Goal: Transaction & Acquisition: Register for event/course

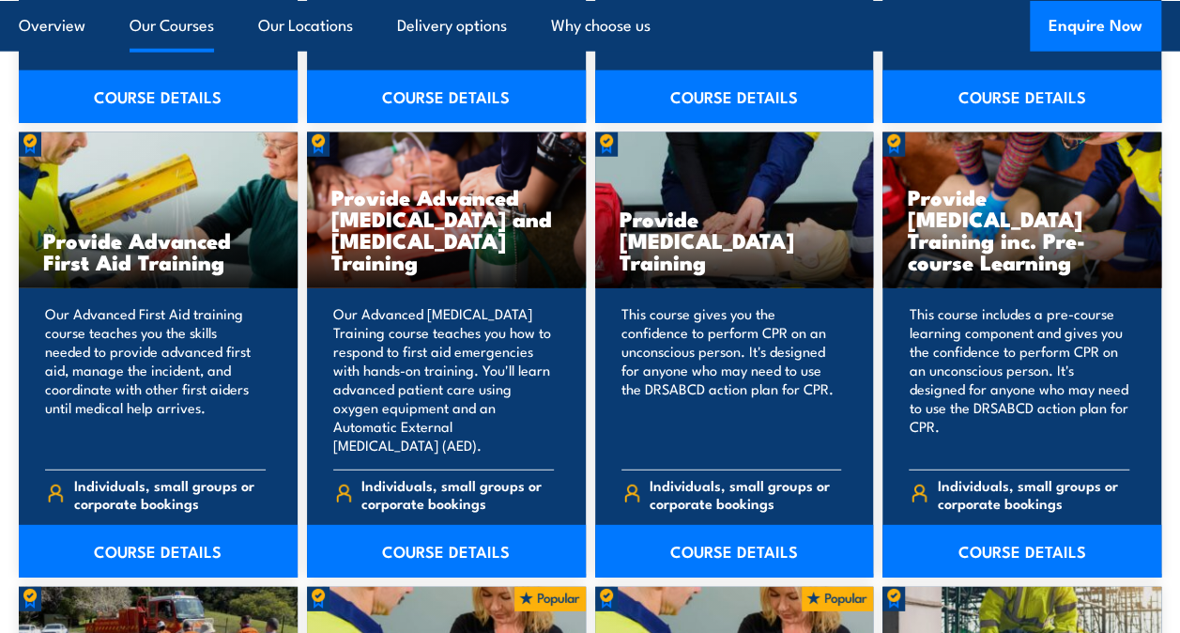
scroll to position [2339, 0]
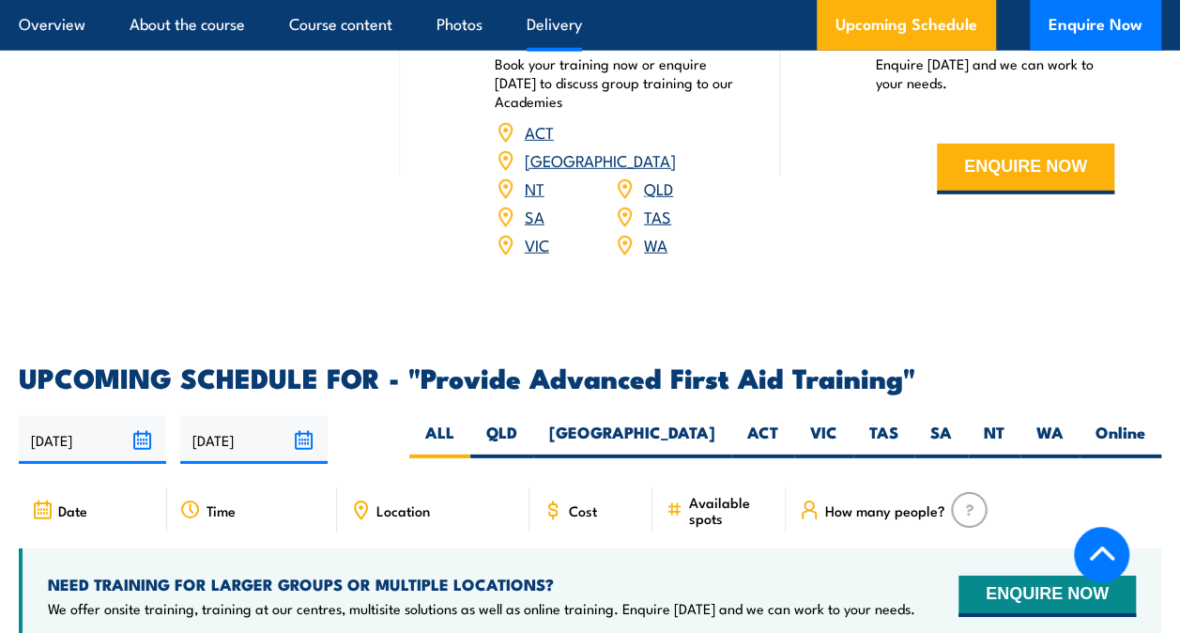
scroll to position [2549, 0]
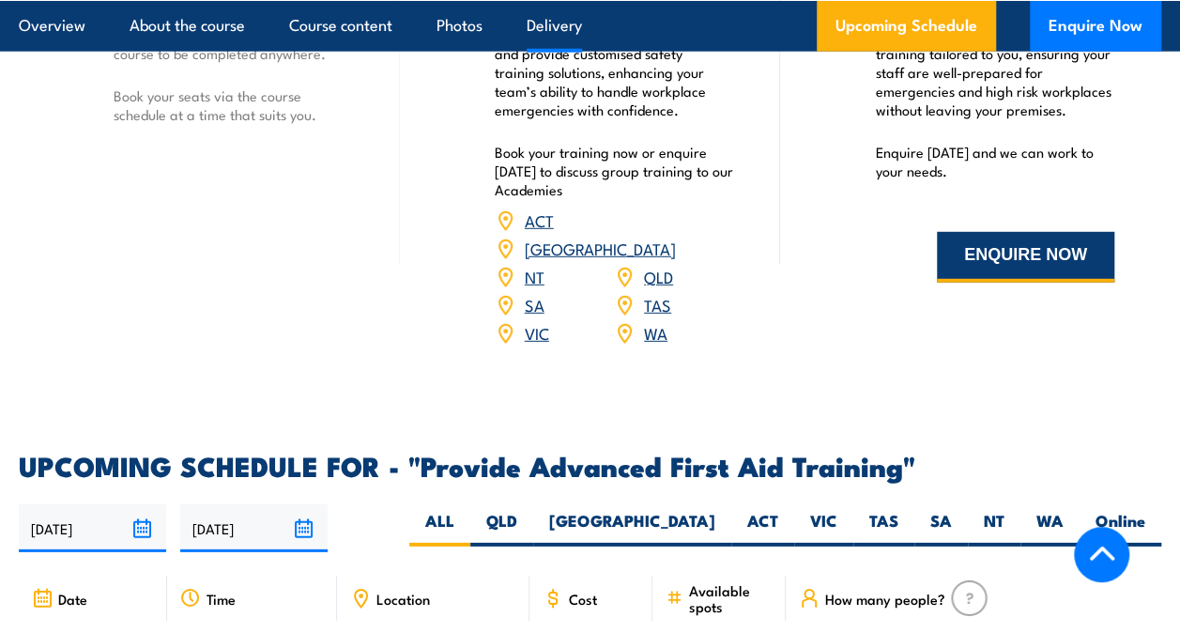
click at [1013, 265] on button "ENQUIRE NOW" at bounding box center [1025, 257] width 177 height 51
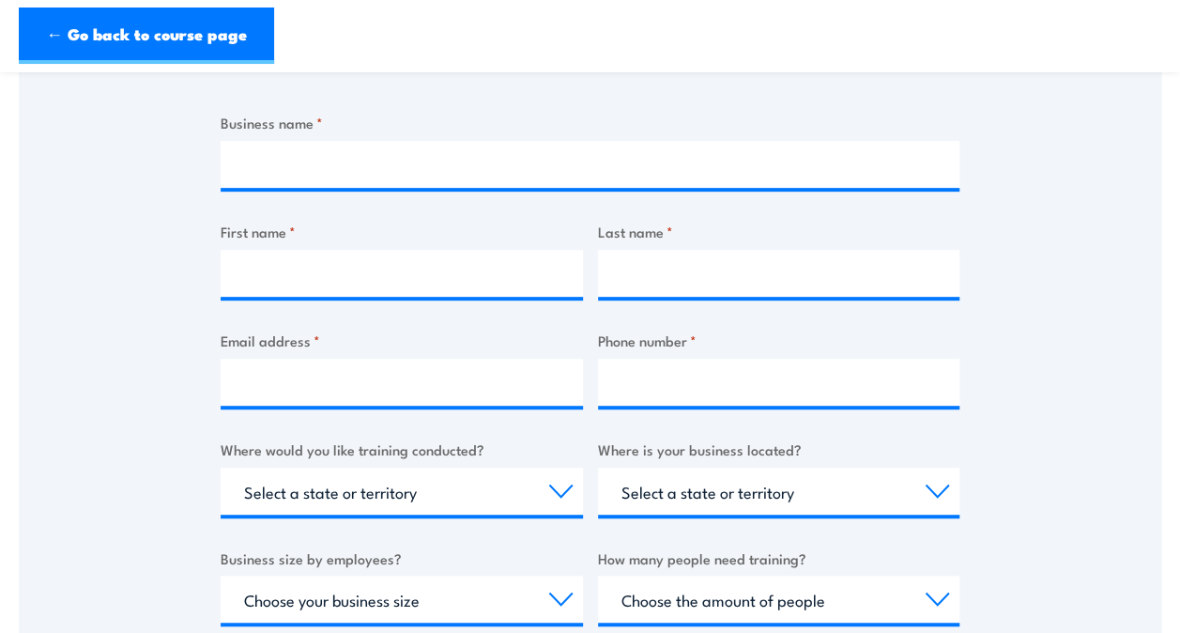
scroll to position [342, 0]
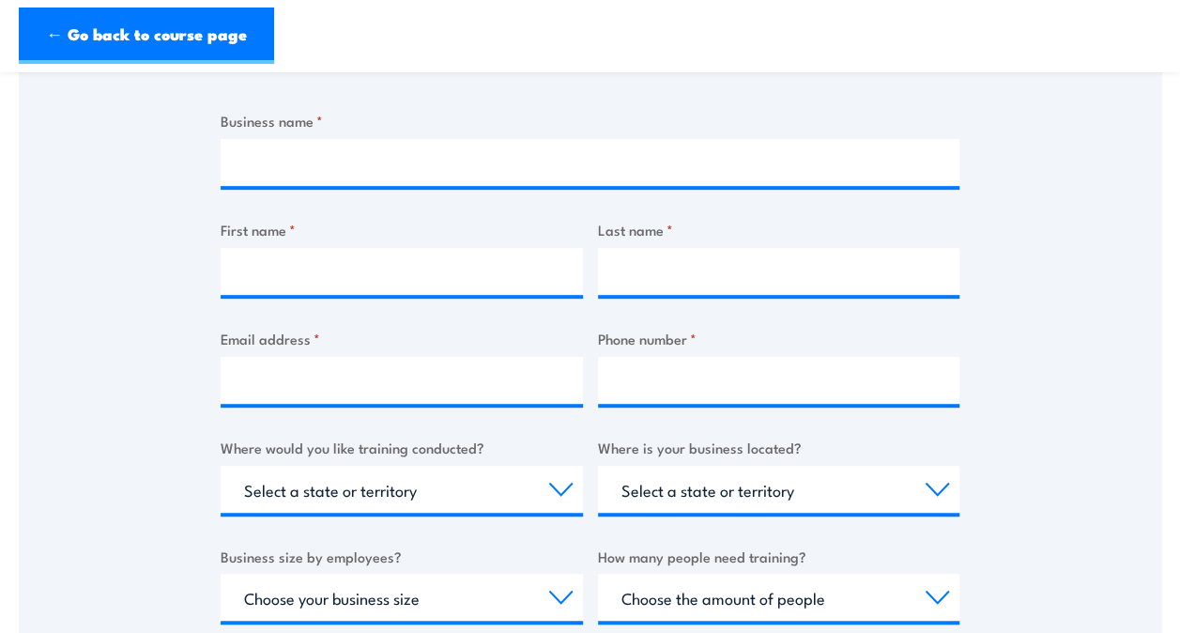
click at [310, 104] on div "Thank you for your interest in this course. Speak to our sales team for tailore…" at bounding box center [590, 370] width 739 height 938
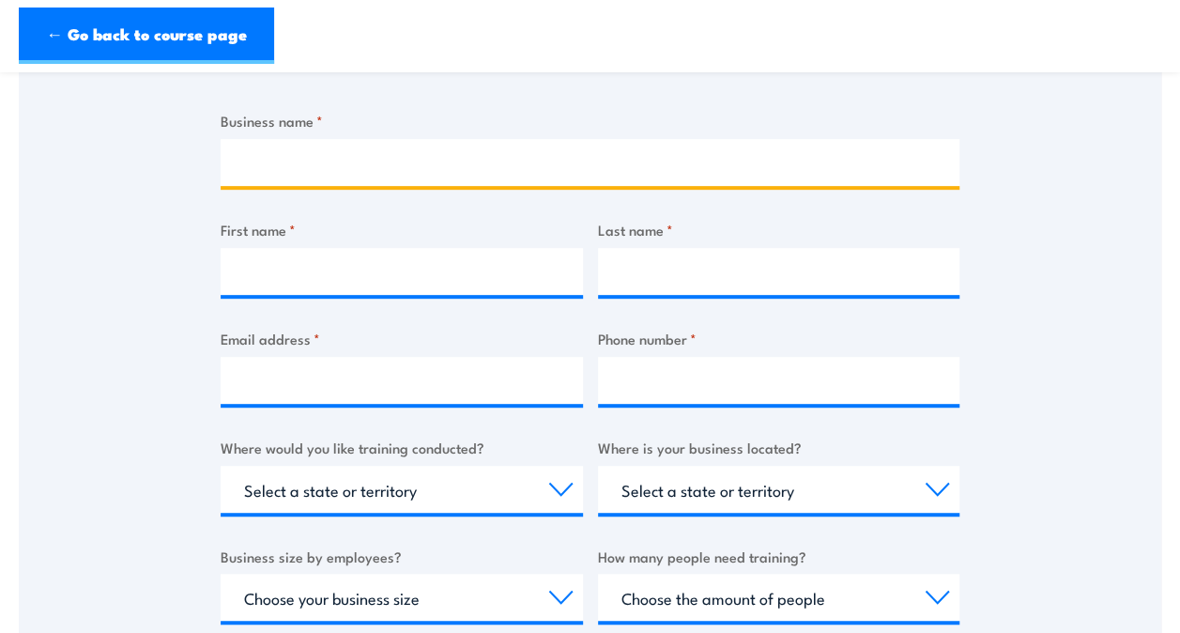
click at [377, 161] on input "Business name *" at bounding box center [590, 162] width 739 height 47
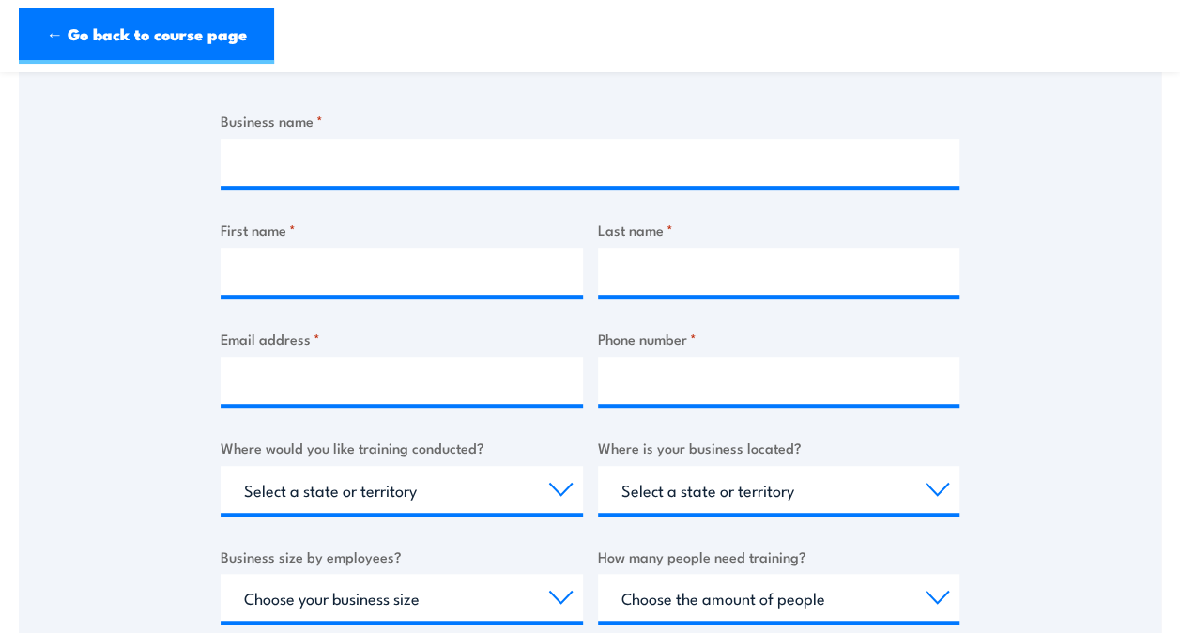
click at [96, 193] on div "Thank you for your interest in this course. Speak to our sales team for tailore…" at bounding box center [590, 370] width 1142 height 938
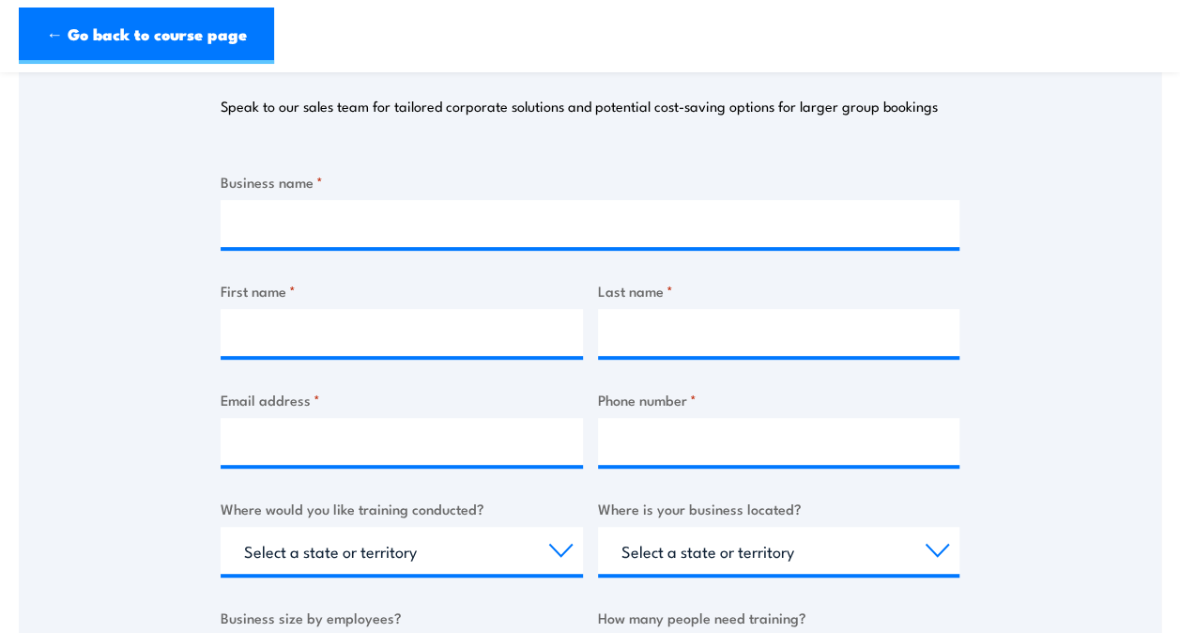
scroll to position [272, 0]
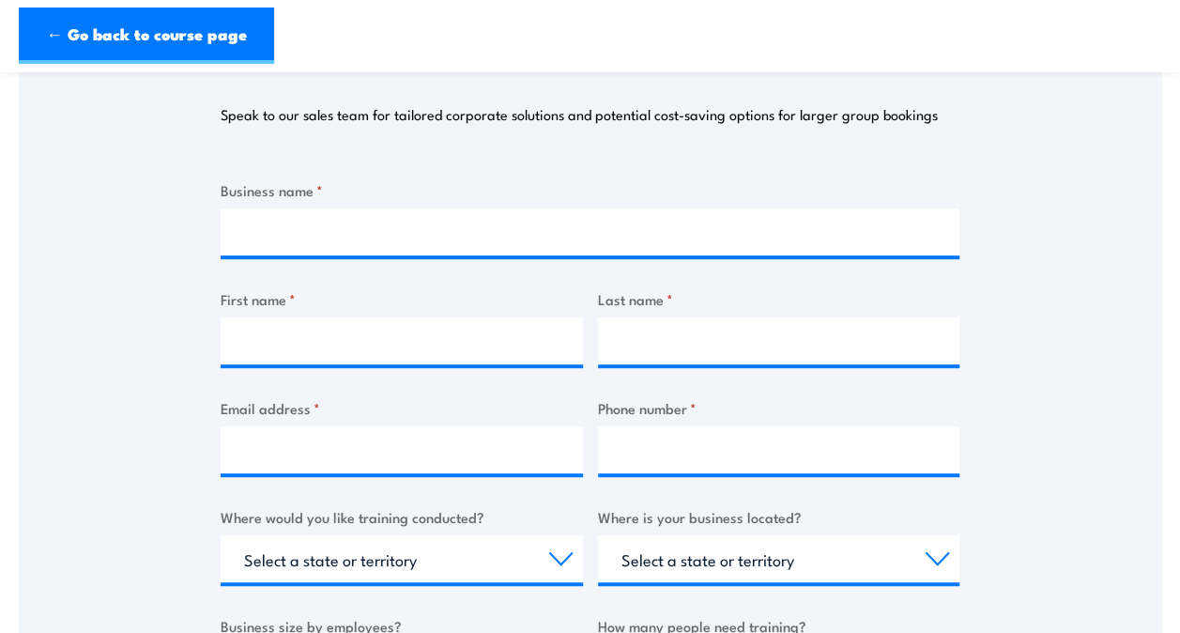
click at [286, 262] on div "Business name * First name * Last name * Email address * Phone number * Where w…" at bounding box center [590, 532] width 739 height 706
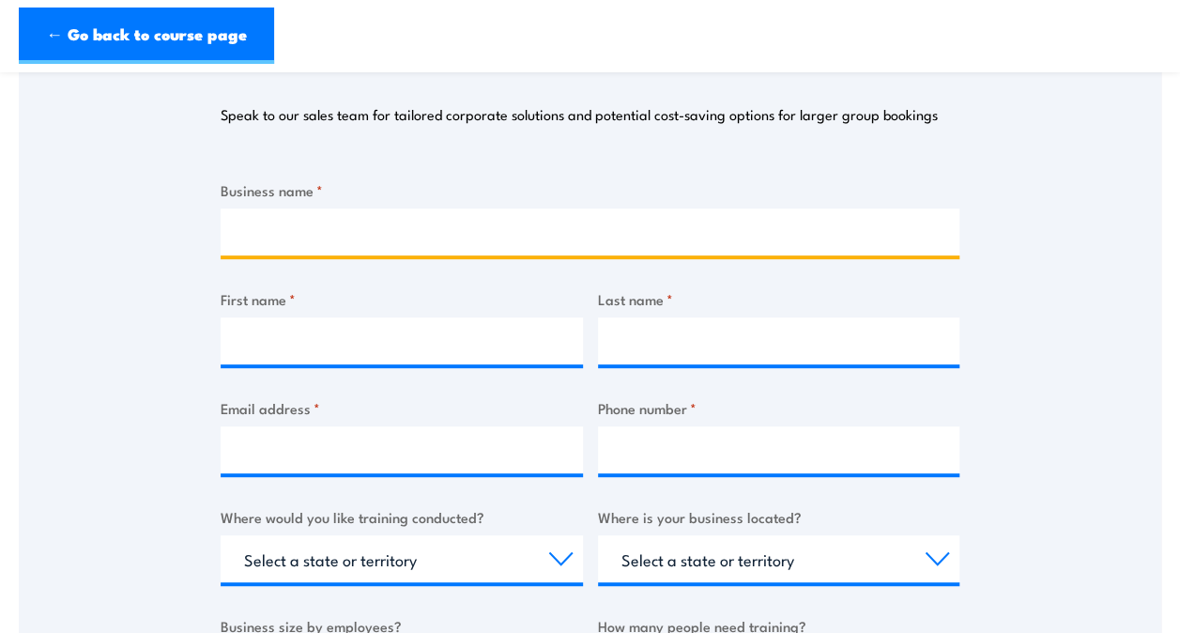
click at [321, 238] on input "Business name *" at bounding box center [590, 231] width 739 height 47
type input "N"
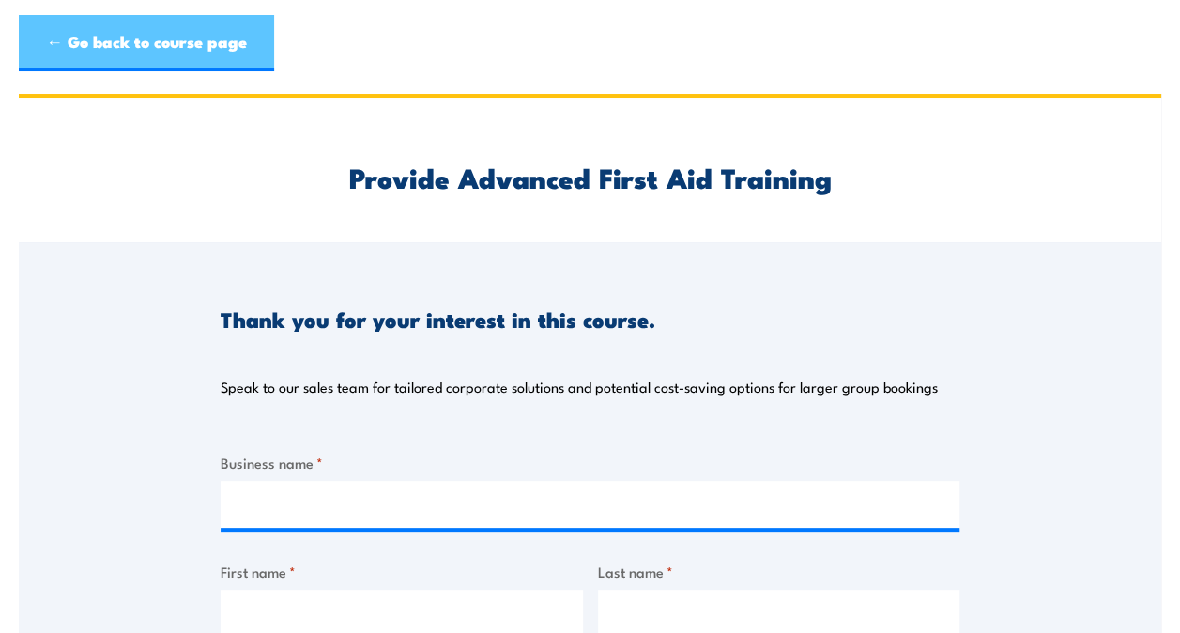
click at [108, 25] on link "← Go back to course page" at bounding box center [146, 43] width 255 height 56
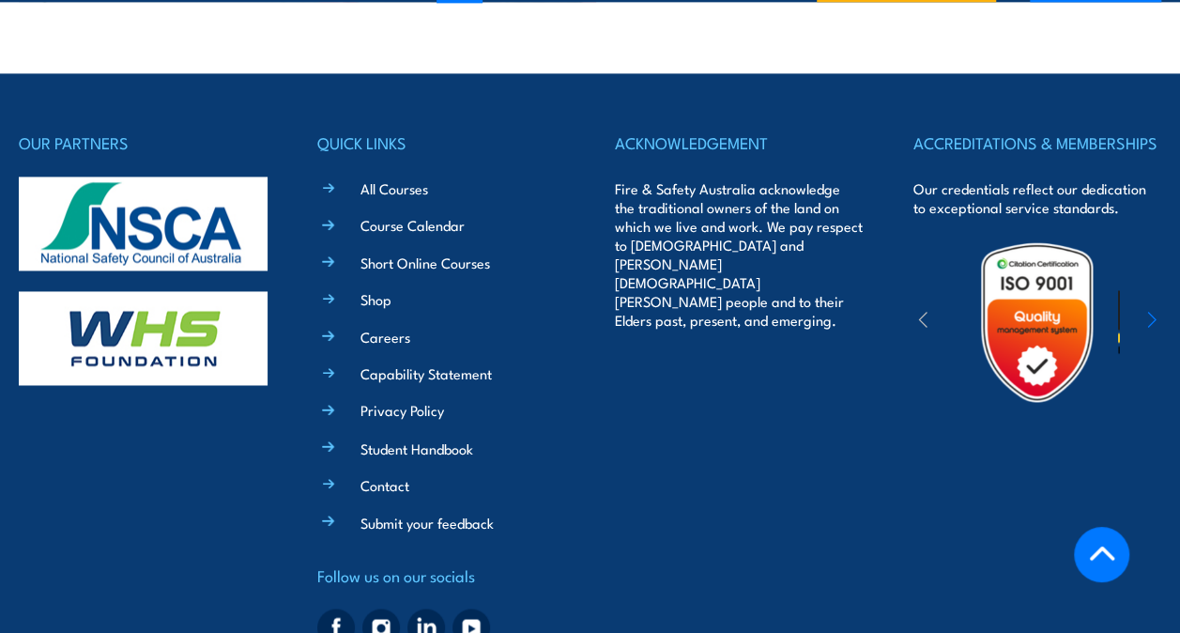
scroll to position [4891, 0]
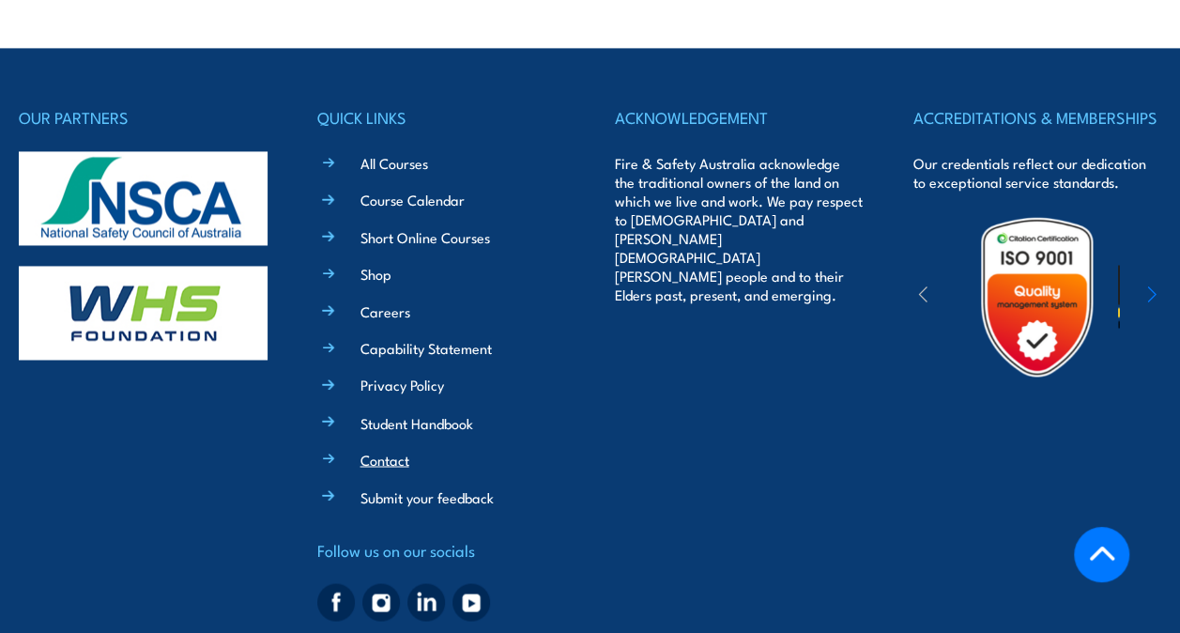
click at [368, 449] on link "Contact" at bounding box center [384, 459] width 49 height 20
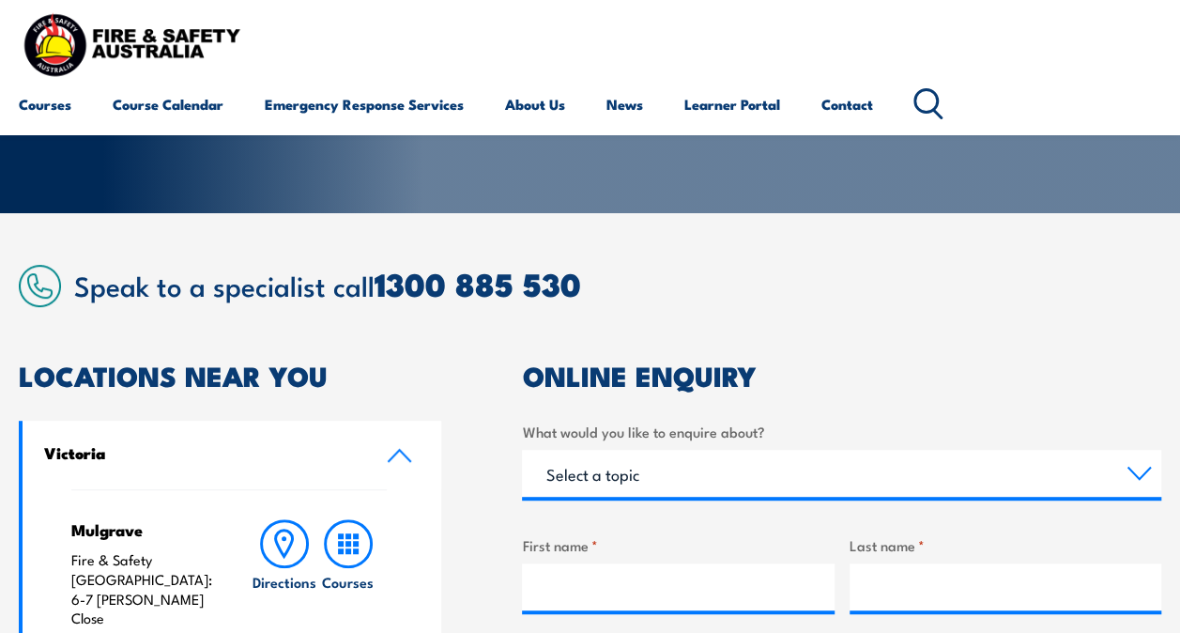
scroll to position [267, 0]
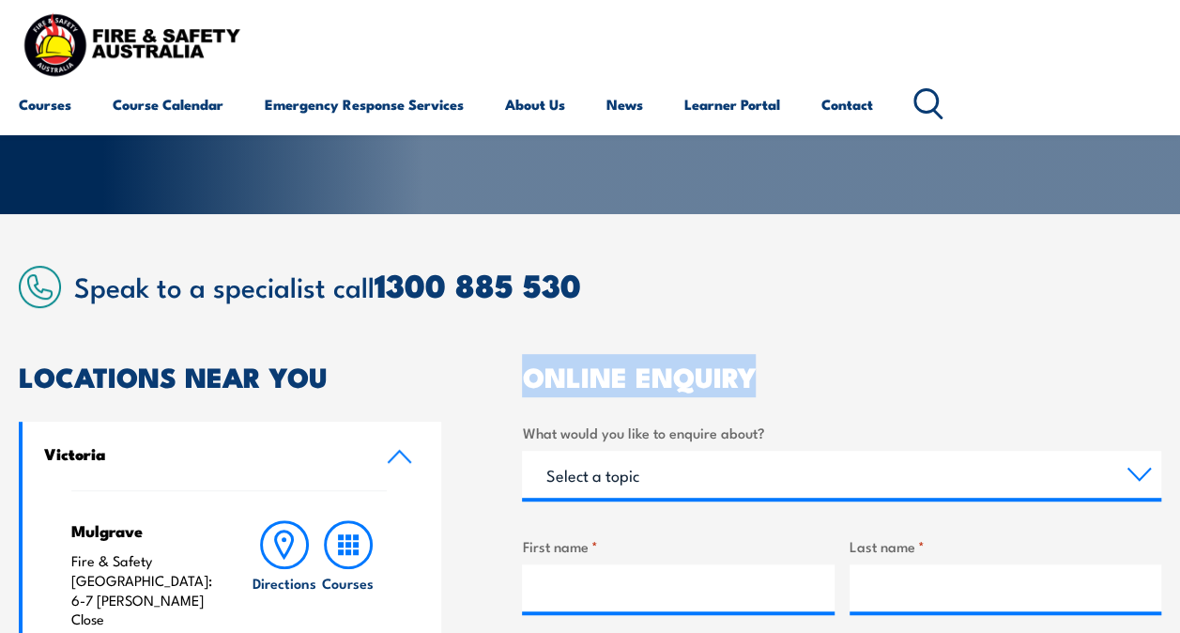
drag, startPoint x: 764, startPoint y: 372, endPoint x: 485, endPoint y: 359, distance: 279.1
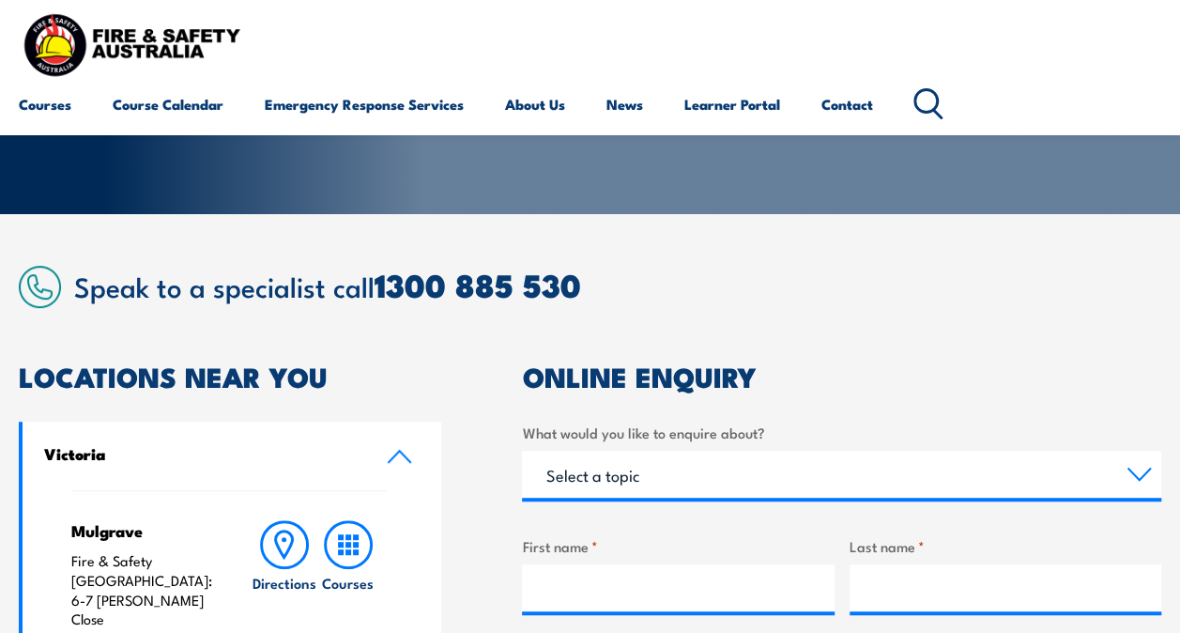
drag, startPoint x: 485, startPoint y: 359, endPoint x: 469, endPoint y: 385, distance: 30.7
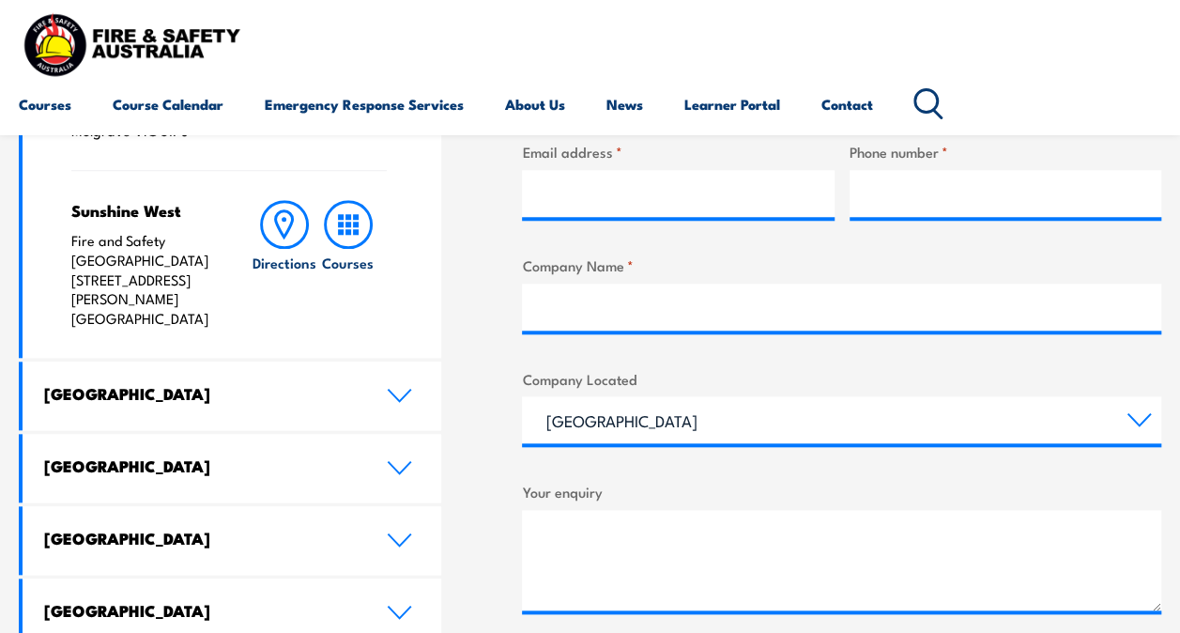
scroll to position [776, 0]
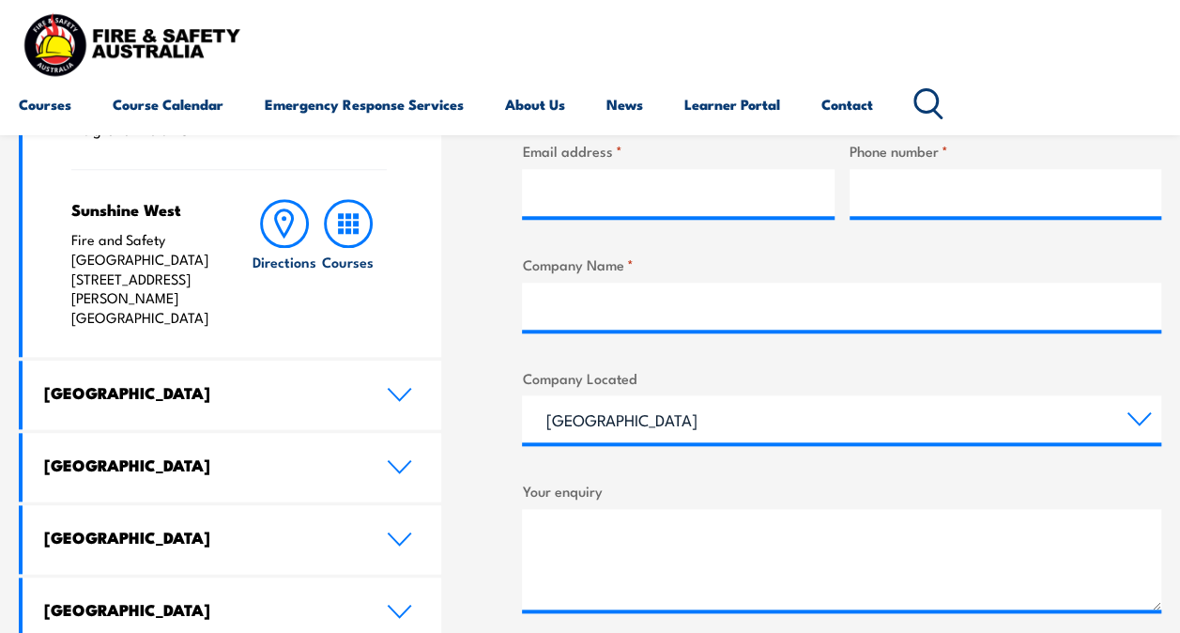
click at [477, 389] on div "LOCATIONS NEAR YOU Victoria Mulgrave Fire & Safety Australia: 6-7 Hartnett Clos…" at bounding box center [590, 359] width 1142 height 1008
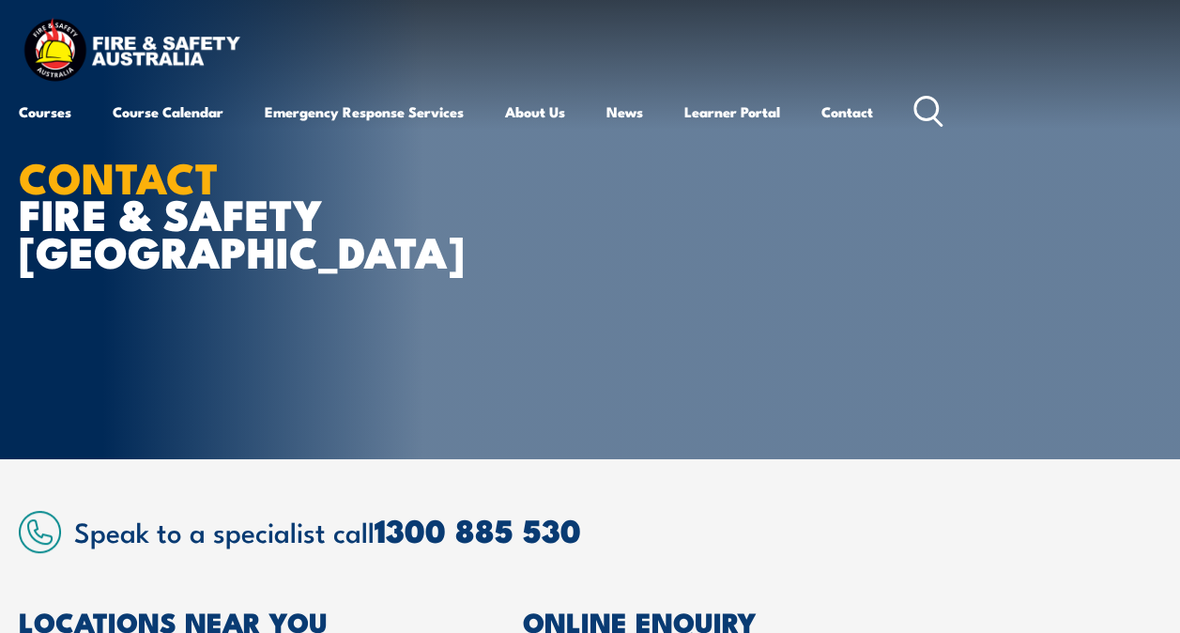
scroll to position [0, 0]
